Goal: Task Accomplishment & Management: Manage account settings

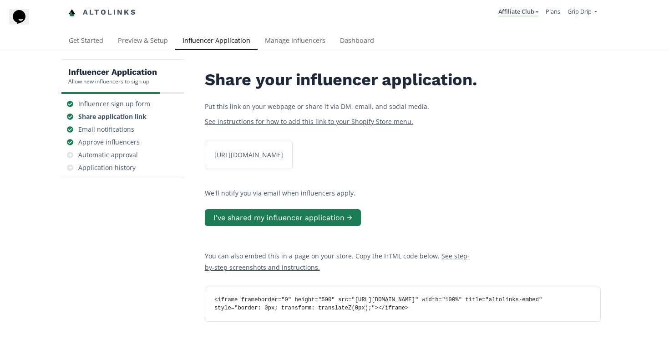
click at [118, 14] on link "Altolinks" at bounding box center [102, 12] width 68 height 15
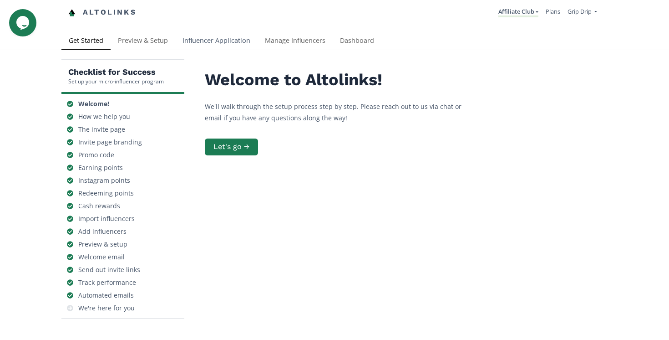
click at [240, 42] on link "Influencer Application" at bounding box center [216, 41] width 82 height 18
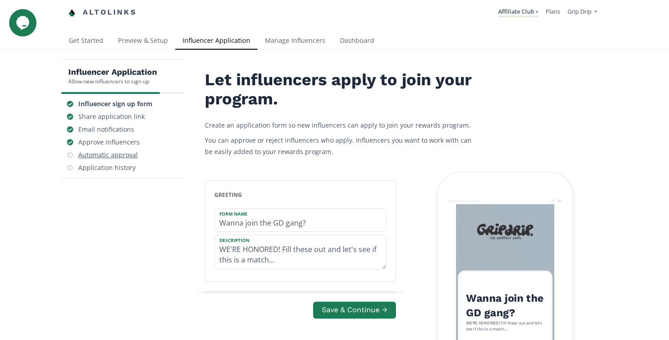
click at [120, 153] on div "Automatic approval" at bounding box center [108, 154] width 60 height 9
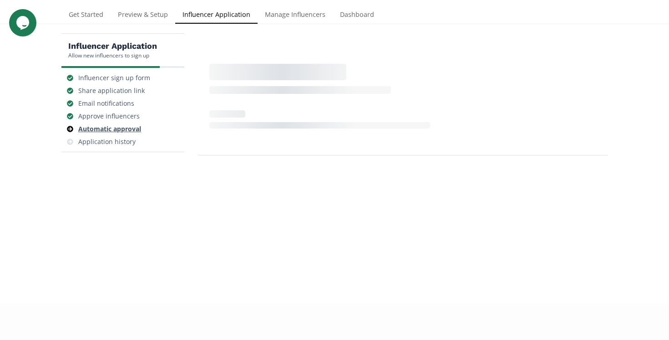
scroll to position [36, 0]
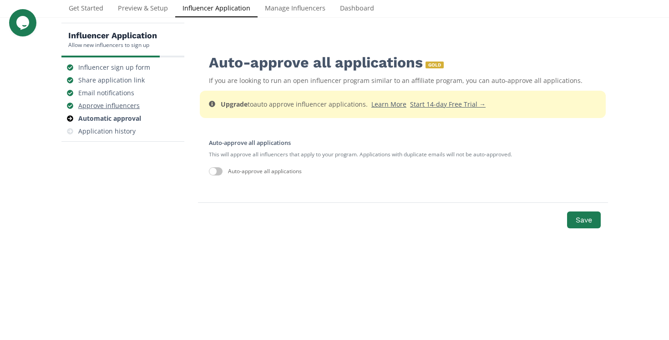
click at [117, 106] on div "Approve influencers" at bounding box center [108, 105] width 61 height 9
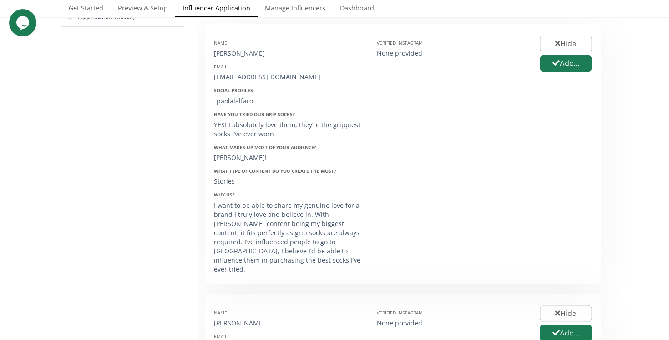
scroll to position [152, 0]
click at [558, 38] on button "Hide" at bounding box center [566, 43] width 54 height 20
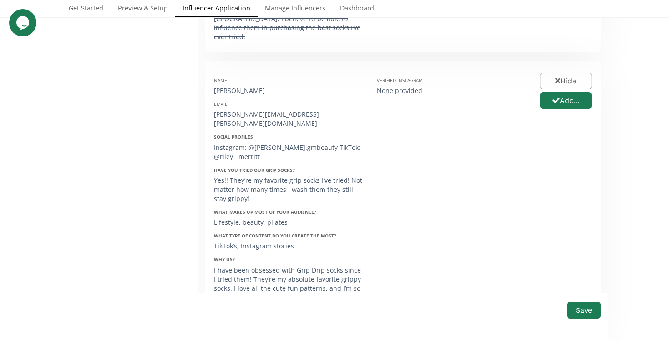
scroll to position [390, 0]
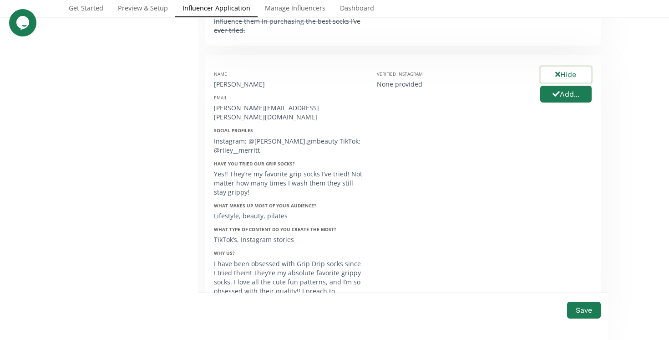
click at [541, 65] on button "Hide" at bounding box center [566, 75] width 54 height 20
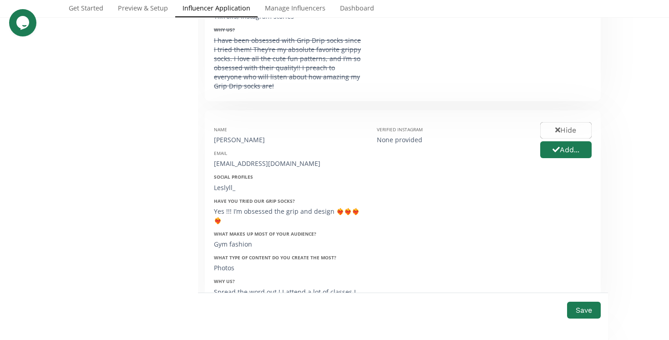
scroll to position [612, 0]
click at [570, 121] on button "Hide" at bounding box center [566, 131] width 54 height 20
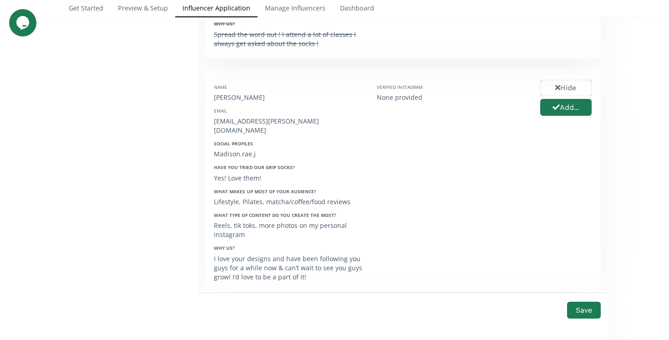
scroll to position [870, 0]
click at [235, 150] on div "Madison.rae.j" at bounding box center [288, 154] width 149 height 9
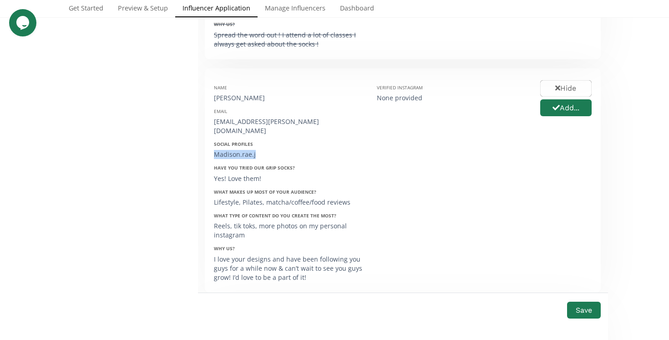
copy div "Madison.rae.j"
click at [564, 79] on button "Hide" at bounding box center [566, 89] width 54 height 20
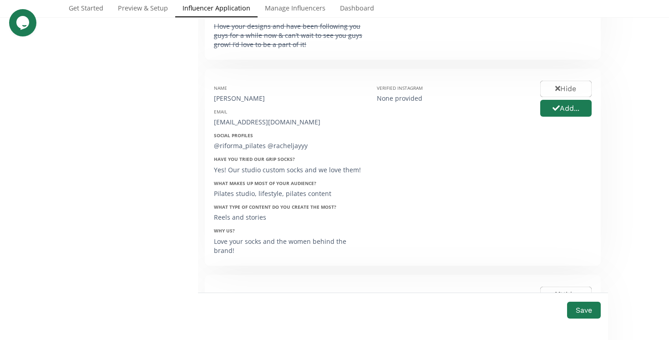
scroll to position [1102, 0]
click at [564, 80] on button "Hide" at bounding box center [566, 90] width 54 height 20
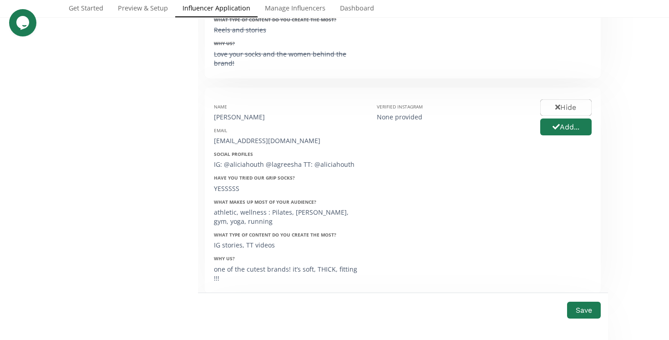
scroll to position [1289, 0]
click at [573, 98] on button "Hide" at bounding box center [566, 108] width 54 height 20
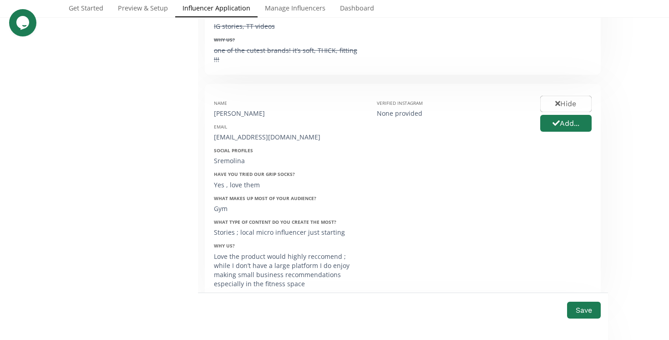
scroll to position [1518, 0]
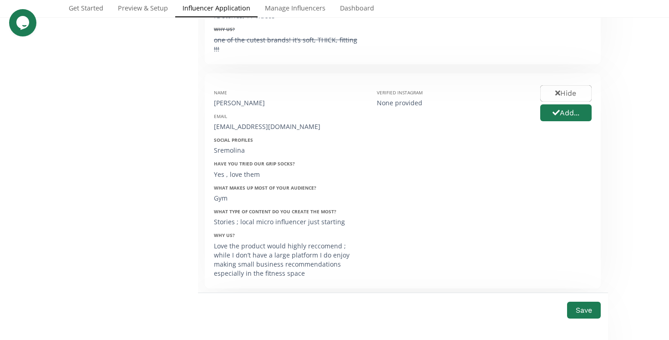
click at [229, 146] on div "Sremolina" at bounding box center [288, 150] width 149 height 9
copy div "Sremolina"
click at [558, 89] on icon "button" at bounding box center [557, 92] width 5 height 7
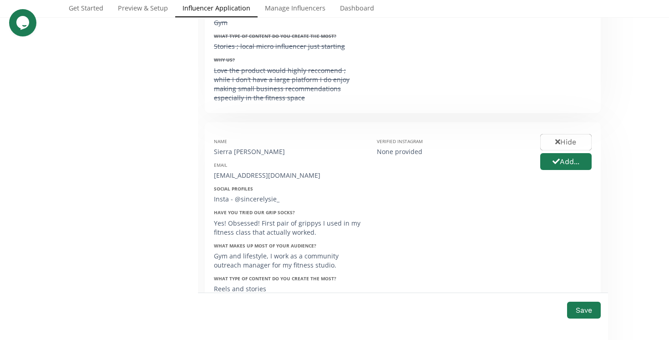
scroll to position [1698, 0]
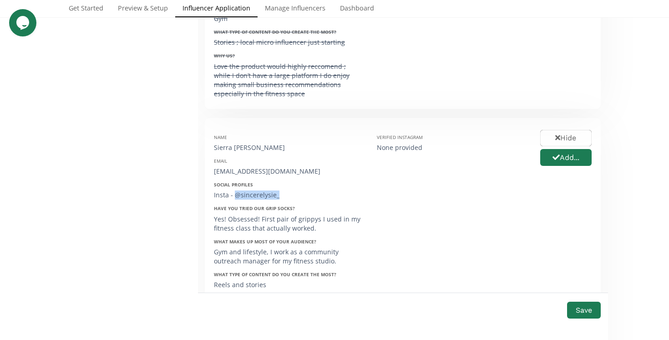
drag, startPoint x: 234, startPoint y: 150, endPoint x: 277, endPoint y: 150, distance: 42.3
click at [277, 190] on div "Insta - @sincerelysie_" at bounding box center [288, 194] width 149 height 9
copy div "@sincerelysie_"
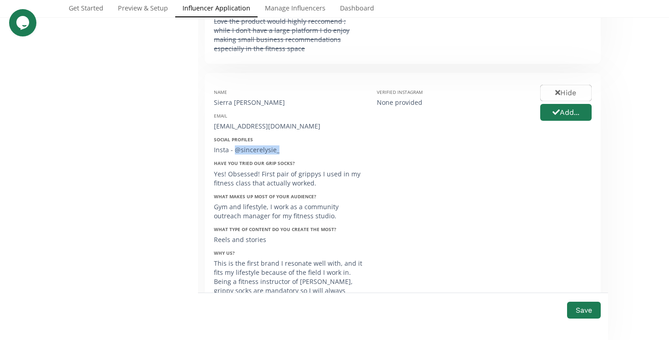
scroll to position [1750, 0]
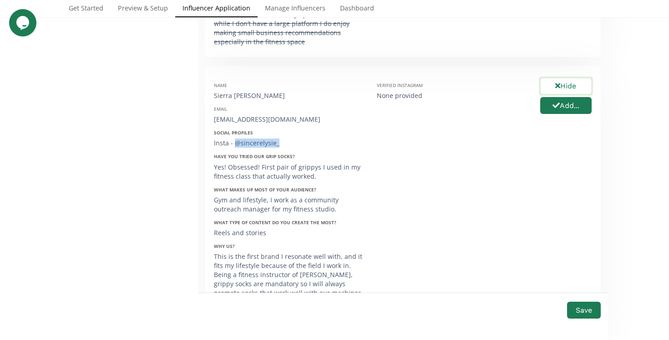
click at [581, 76] on button "Hide" at bounding box center [566, 86] width 54 height 20
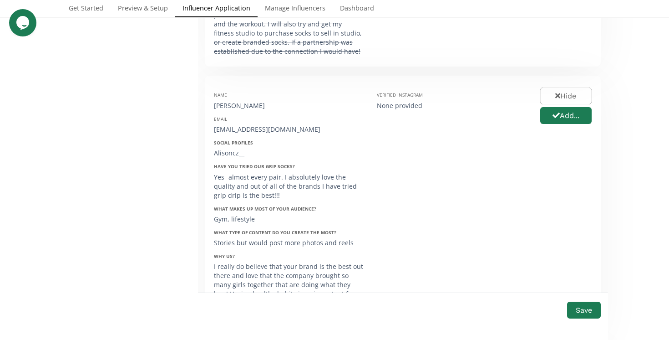
scroll to position [2027, 0]
click at [565, 87] on button "Hide" at bounding box center [566, 97] width 54 height 20
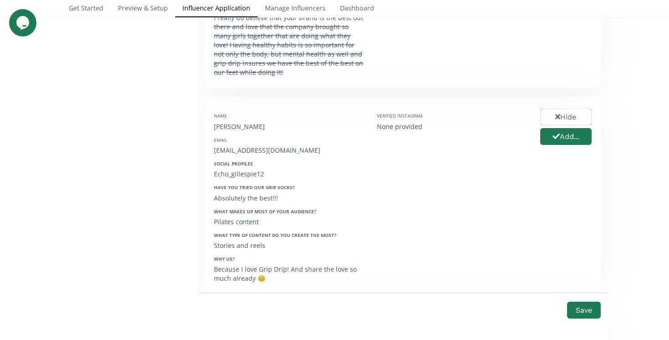
scroll to position [2295, 0]
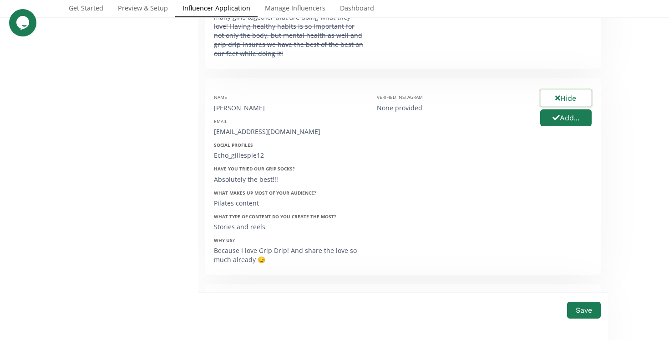
click at [570, 88] on button "Hide" at bounding box center [566, 98] width 54 height 20
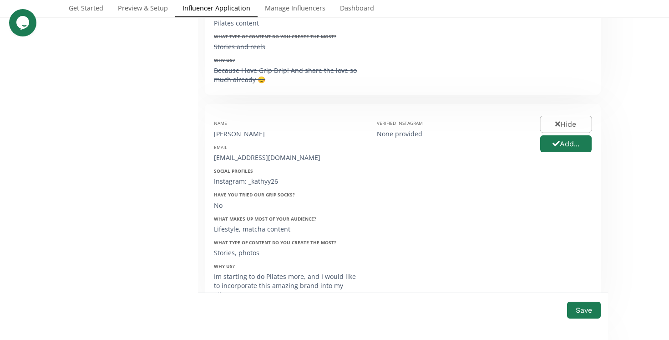
scroll to position [2474, 0]
click at [555, 121] on icon "button" at bounding box center [557, 124] width 5 height 7
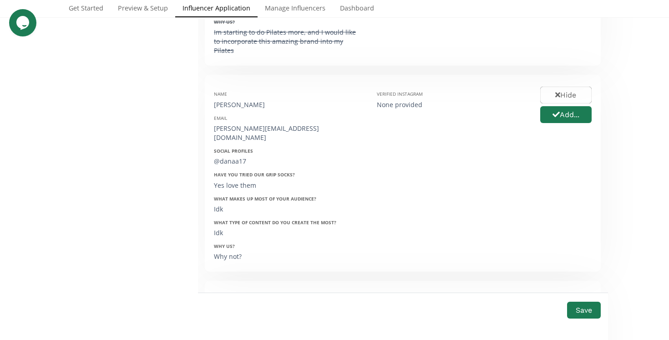
scroll to position [2720, 0]
click at [572, 83] on button "Hide" at bounding box center [566, 93] width 54 height 20
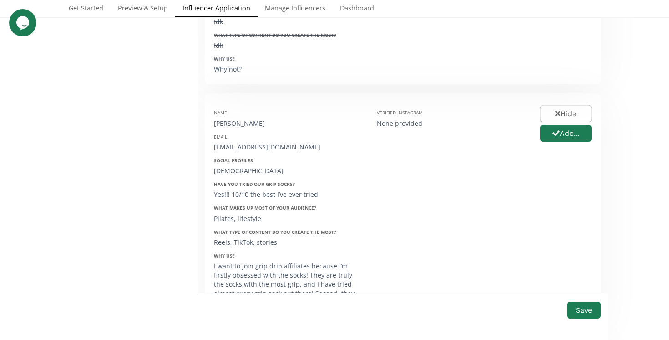
scroll to position [2907, 0]
click at [566, 122] on button "Add..." at bounding box center [566, 132] width 54 height 20
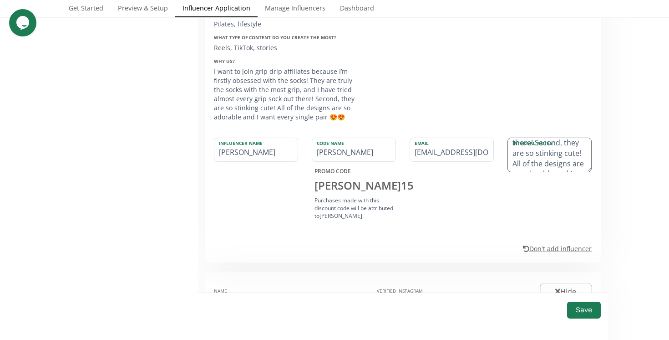
scroll to position [260, 0]
click at [456, 138] on input "mariamkhalek6@gmail.com" at bounding box center [451, 149] width 83 height 23
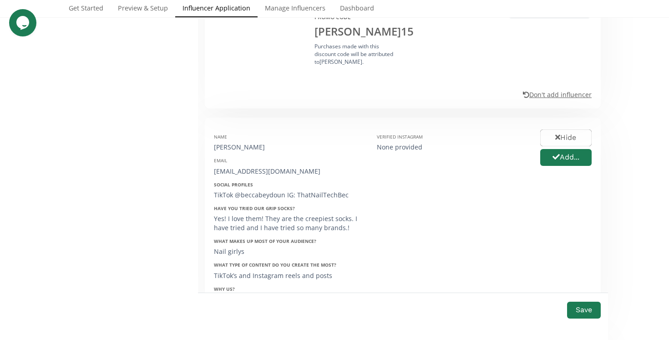
scroll to position [3254, 0]
click at [569, 128] on button "Hide" at bounding box center [566, 138] width 54 height 20
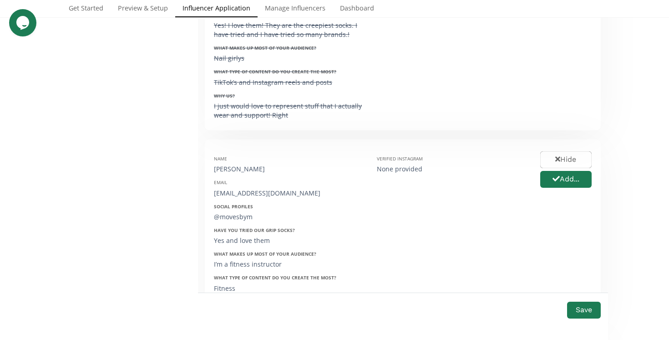
scroll to position [3456, 0]
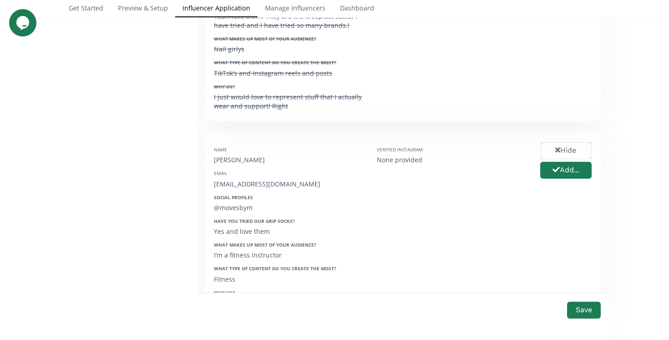
click at [242, 203] on div "@movesbym" at bounding box center [288, 207] width 149 height 9
copy div "movesbym"
click at [569, 141] on button "Hide" at bounding box center [566, 151] width 54 height 20
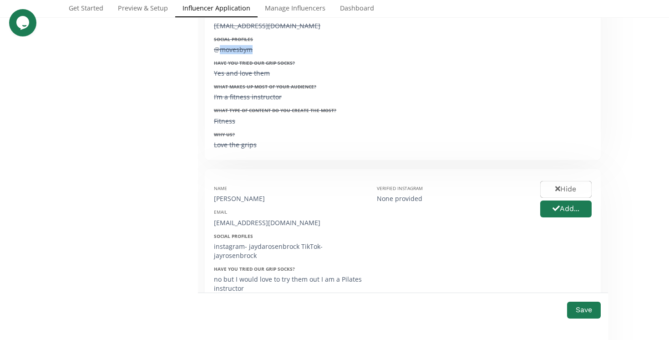
scroll to position [3617, 0]
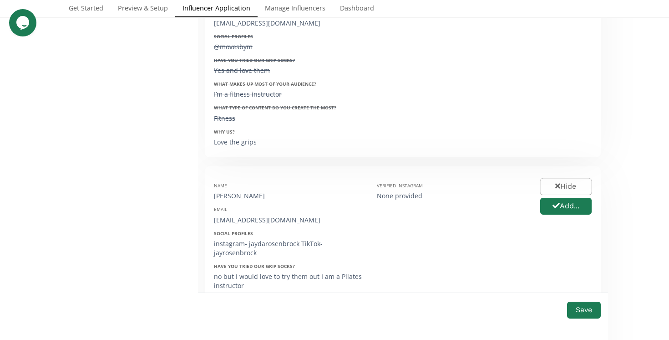
click at [275, 239] on div "instagram- jaydarosenbrock TikTok-jayrosenbrock" at bounding box center [288, 248] width 149 height 18
copy div "jaydarosenbrock"
click at [580, 177] on button "Hide" at bounding box center [566, 187] width 54 height 20
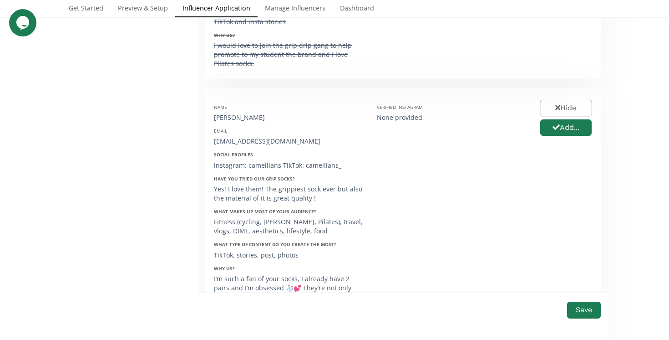
scroll to position [3929, 0]
click at [574, 97] on button "Hide" at bounding box center [566, 107] width 54 height 20
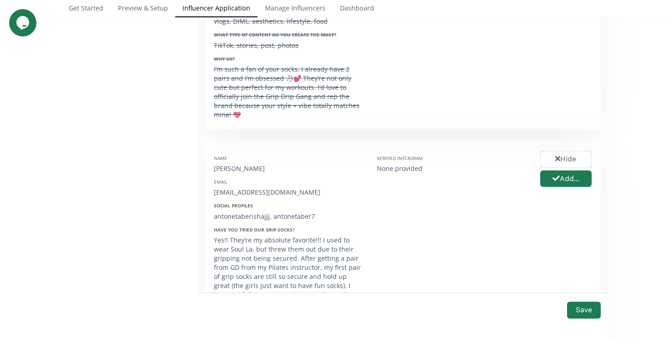
scroll to position [4139, 0]
click at [564, 168] on button "Add..." at bounding box center [566, 178] width 54 height 20
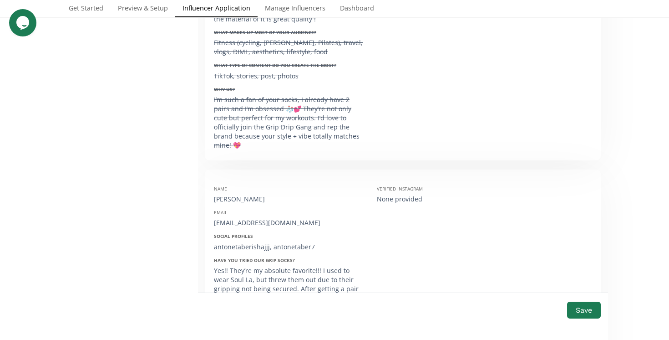
scroll to position [4105, 0]
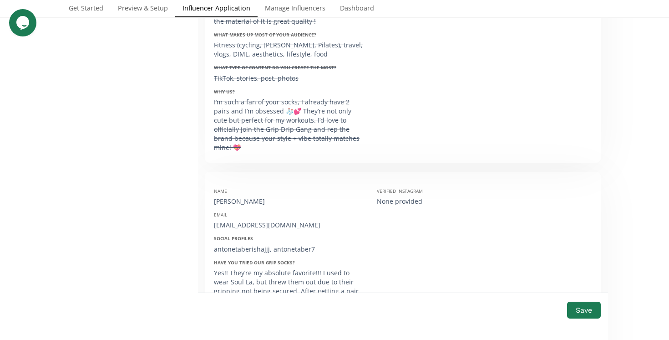
click at [249, 220] on div "antonetaberishaj712@gmail.com" at bounding box center [288, 224] width 149 height 9
click at [248, 220] on div "antonetaberishaj712@gmail.com" at bounding box center [288, 224] width 149 height 9
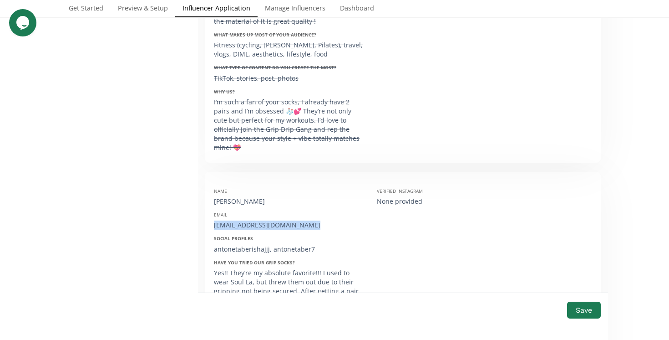
click at [248, 220] on div "antonetaberishaj712@gmail.com" at bounding box center [288, 224] width 149 height 9
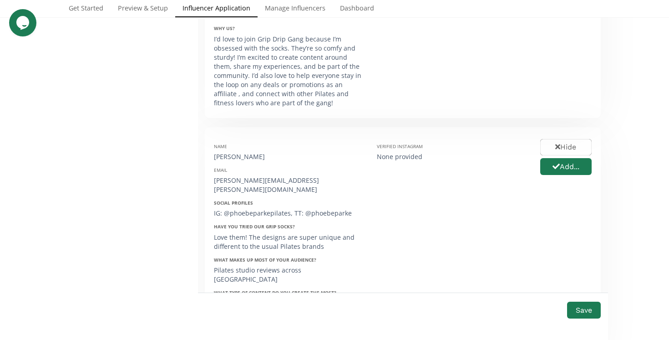
scroll to position [4883, 0]
click at [269, 208] on div "IG: @phoebeparkepilates, TT: @phoebeparke" at bounding box center [288, 212] width 149 height 9
copy div "phoebeparkepilates"
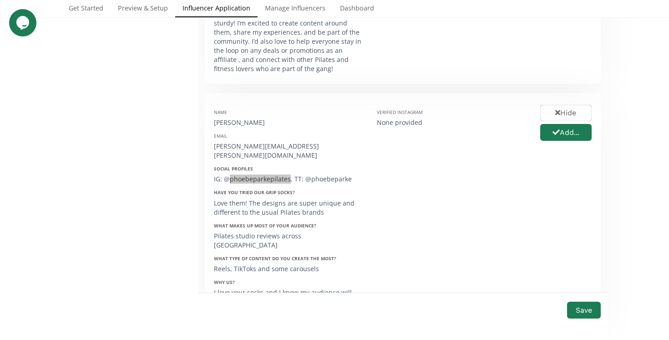
scroll to position [4919, 0]
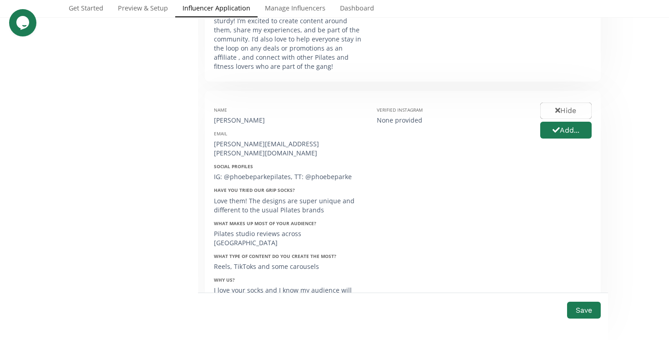
click at [340, 229] on div "Pilates studio reviews across London" at bounding box center [288, 238] width 149 height 18
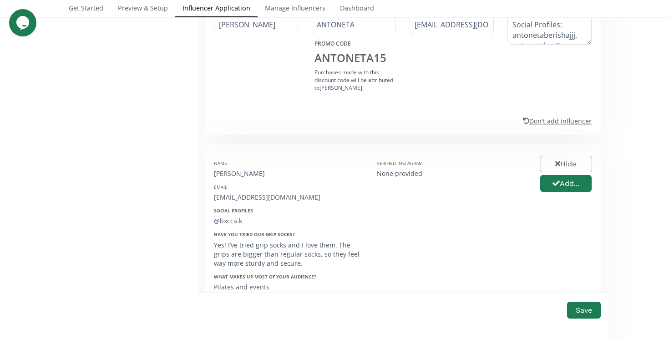
scroll to position [4583, 0]
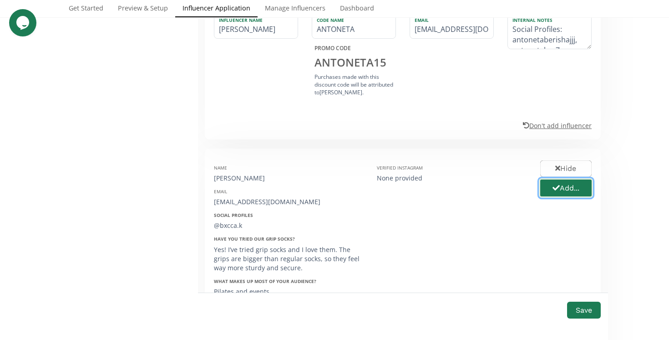
click at [572, 178] on button "Add..." at bounding box center [566, 188] width 54 height 20
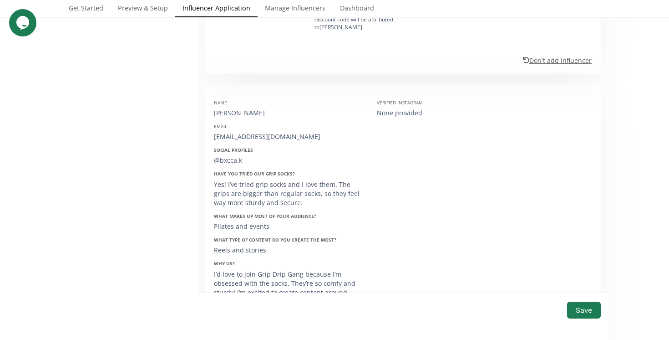
scroll to position [4646, 0]
click at [255, 133] on div "beccakindrick@gmail.com" at bounding box center [288, 137] width 149 height 9
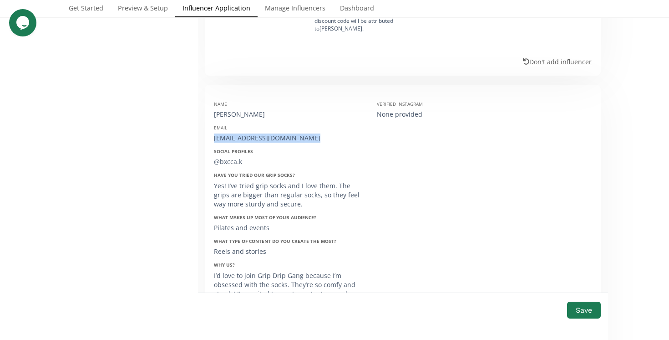
click at [255, 133] on div "beccakindrick@gmail.com" at bounding box center [288, 137] width 149 height 9
click at [586, 308] on button "Save" at bounding box center [584, 310] width 36 height 20
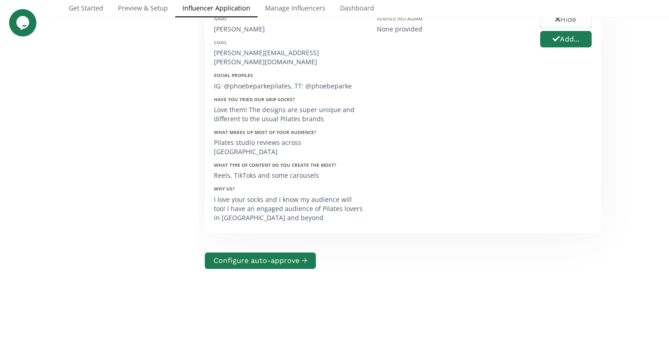
scroll to position [310, 0]
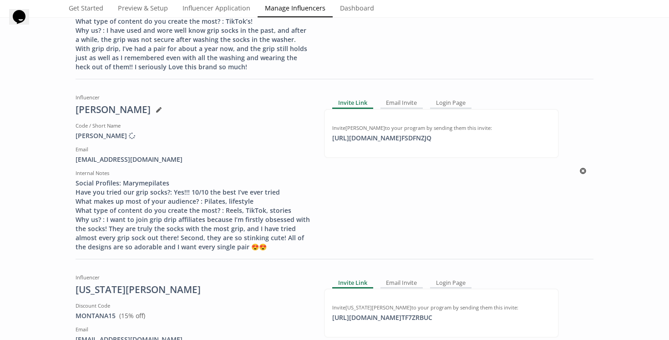
scroll to position [468, 0]
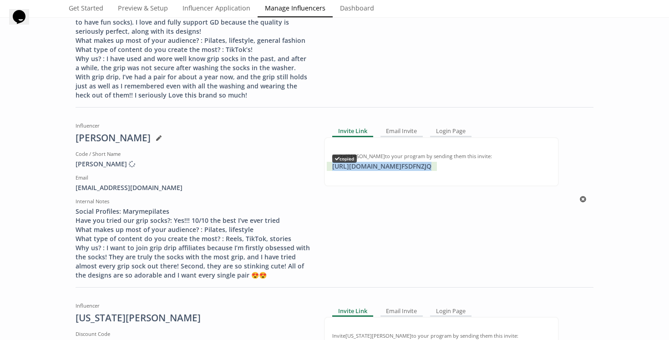
click at [408, 165] on div "https://app.altolinks.com/invite/ FSDFNZJQ copied" at bounding box center [382, 166] width 110 height 9
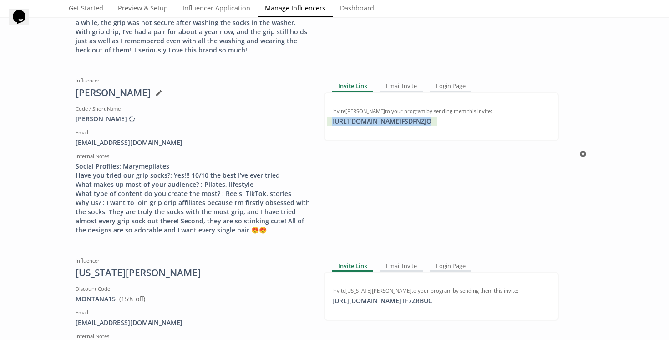
scroll to position [514, 0]
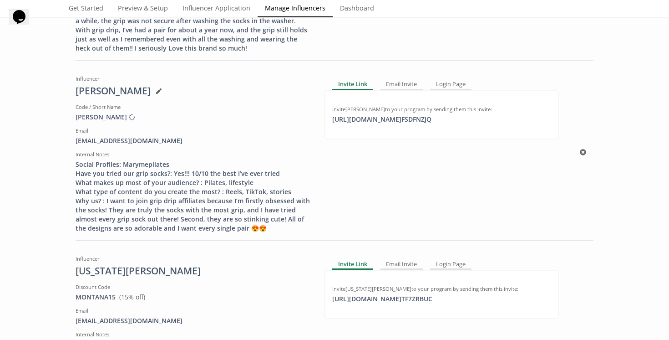
click at [156, 92] on icon at bounding box center [158, 90] width 5 height 5
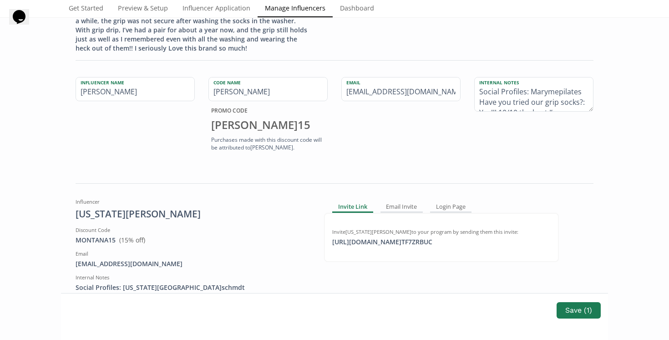
click at [153, 137] on div "Influencer Name Mary Khalek" at bounding box center [135, 115] width 133 height 77
click at [600, 308] on button "Save ( 1 )" at bounding box center [578, 310] width 47 height 20
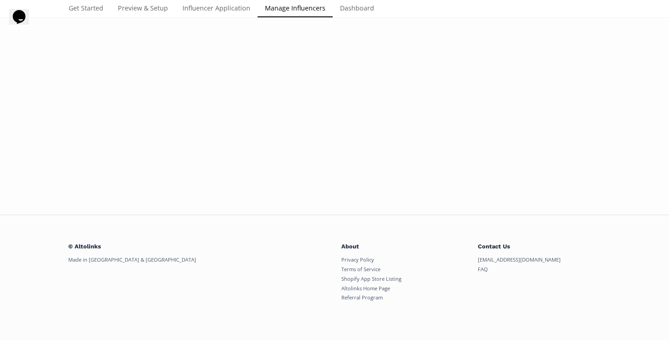
scroll to position [175, 0]
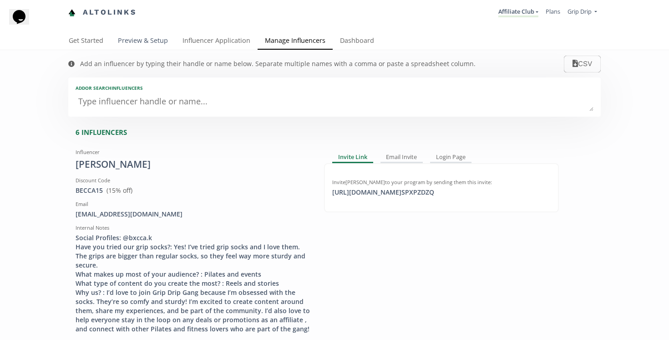
click at [149, 41] on link "Preview & Setup" at bounding box center [143, 41] width 65 height 18
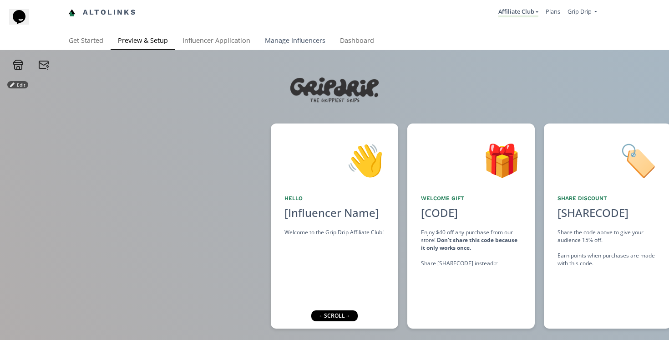
click at [308, 38] on link "Manage Influencers" at bounding box center [295, 41] width 75 height 18
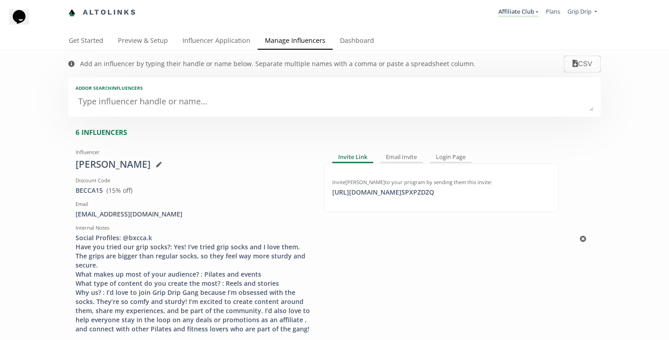
click at [116, 163] on div "Becca Kindrick" at bounding box center [193, 165] width 235 height 14
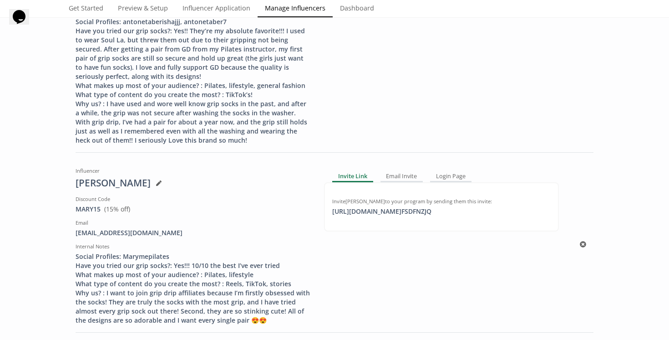
scroll to position [426, 0]
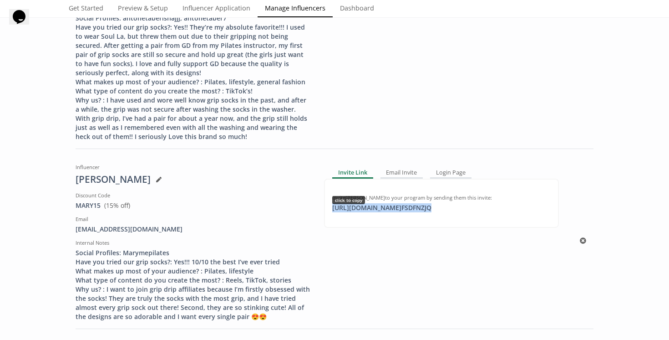
click at [387, 209] on div "https://app.altolinks.com/invite/ FSDFNZJQ click to copy" at bounding box center [382, 207] width 110 height 9
copy div "https://app.altolinks.com/invite/ FSDFNZJQ"
click at [398, 210] on div "https://app.altolinks.com/invite/ FSDFNZJQ copied" at bounding box center [382, 207] width 110 height 9
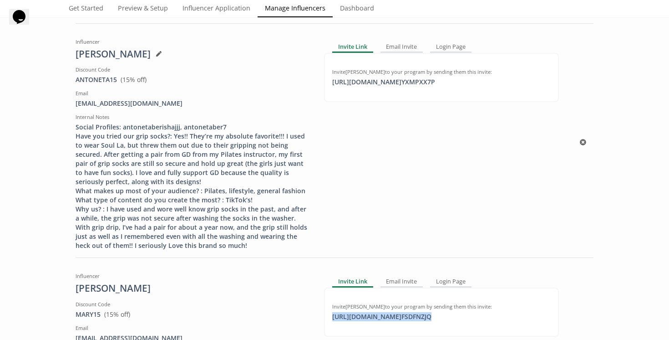
scroll to position [313, 0]
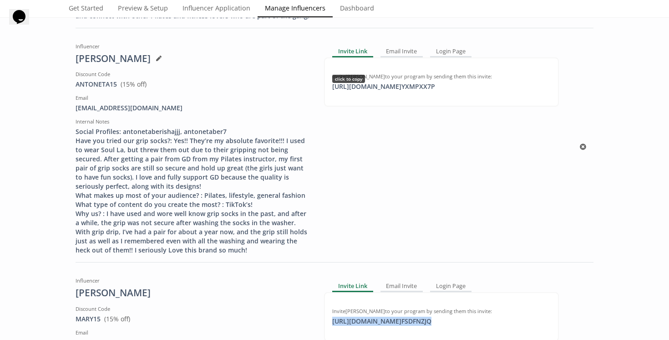
copy div "https://app.altolinks.com/invite/ FSDFNZJQ"
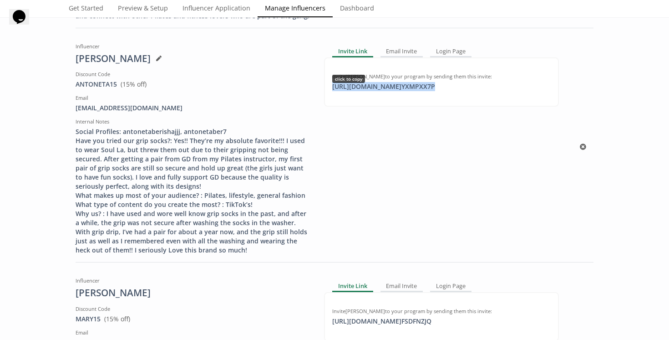
click at [401, 85] on div "https://app.altolinks.com/invite/ YXMPXX7P click to copy" at bounding box center [384, 86] width 114 height 9
copy div "https://app.altolinks.com/invite/ YXMPXX7P"
click at [401, 85] on div "https://app.altolinks.com/invite/ YXMPXX7P click to copy" at bounding box center [384, 86] width 114 height 9
copy div "https://app.altolinks.com/invite/ YXMPXX7P"
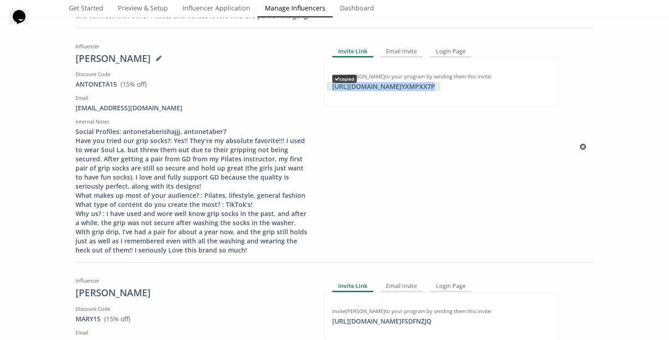
click at [401, 88] on div "https://app.altolinks.com/invite/ YXMPXX7P copied" at bounding box center [384, 86] width 114 height 9
copy div "https://app.altolinks.com/invite/ YXMPXX7P"
click at [401, 88] on div "https://app.altolinks.com/invite/ YXMPXX7P copied" at bounding box center [384, 86] width 114 height 9
copy div "https://app.altolinks.com/invite/ YXMPXX7P"
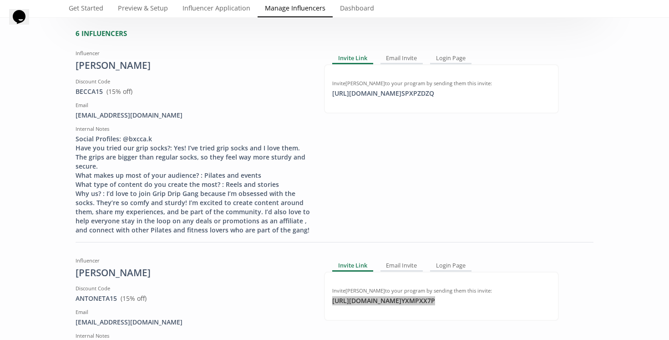
scroll to position [98, 0]
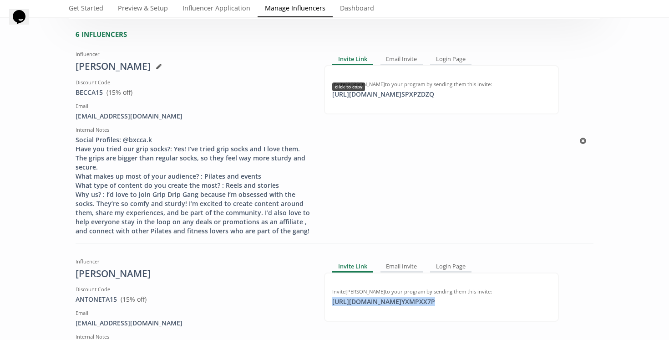
copy div "https://app.altolinks.com/invite/ YXMPXX7P"
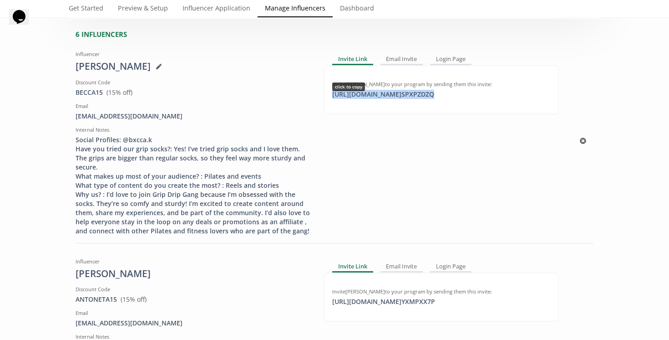
click at [358, 98] on div "https://app.altolinks.com/invite/ SPXPZDZQ click to copy" at bounding box center [383, 94] width 113 height 9
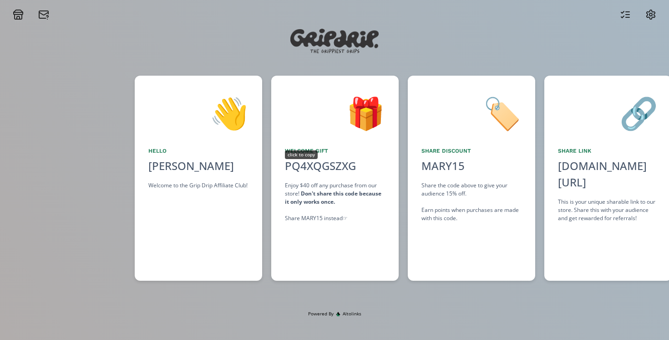
scroll to position [0, 137]
